Goal: Check status: Check status

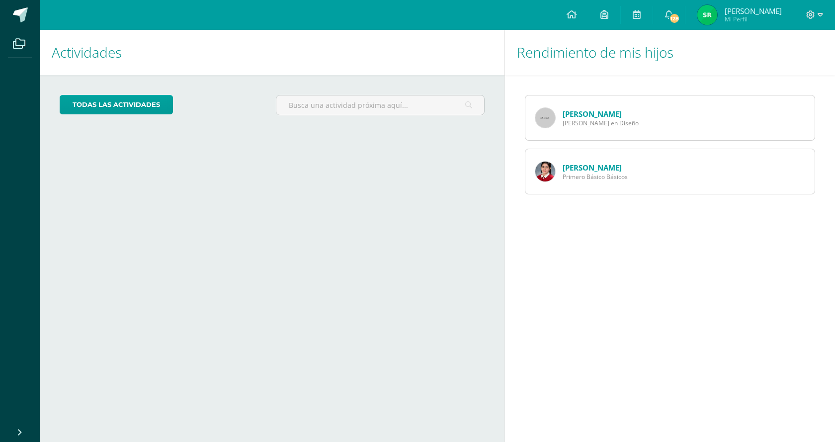
click at [576, 115] on link "[PERSON_NAME]" at bounding box center [592, 114] width 59 height 10
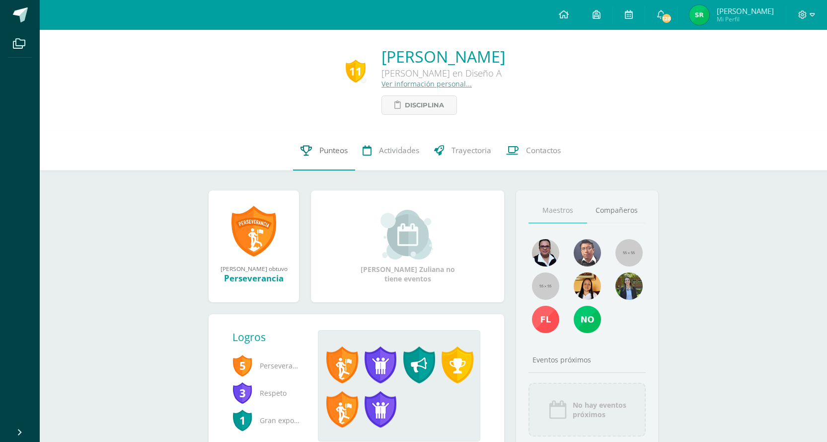
click at [327, 149] on span "Punteos" at bounding box center [334, 150] width 28 height 10
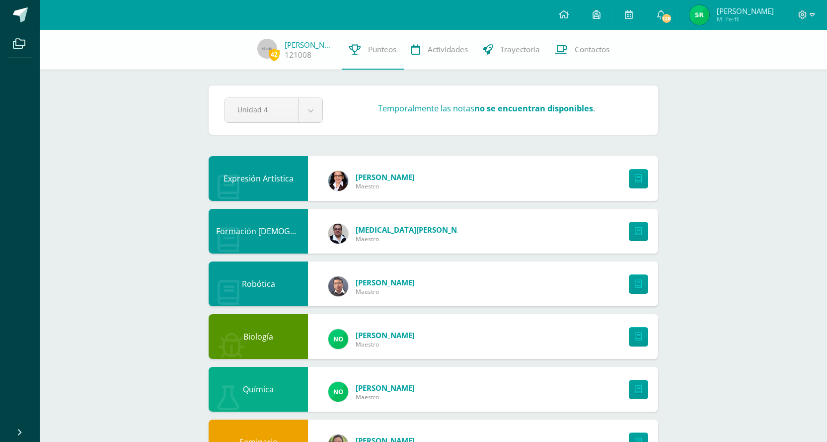
click at [370, 177] on span "[PERSON_NAME]" at bounding box center [385, 177] width 59 height 10
click at [637, 182] on icon at bounding box center [638, 178] width 7 height 8
